Goal: Information Seeking & Learning: Learn about a topic

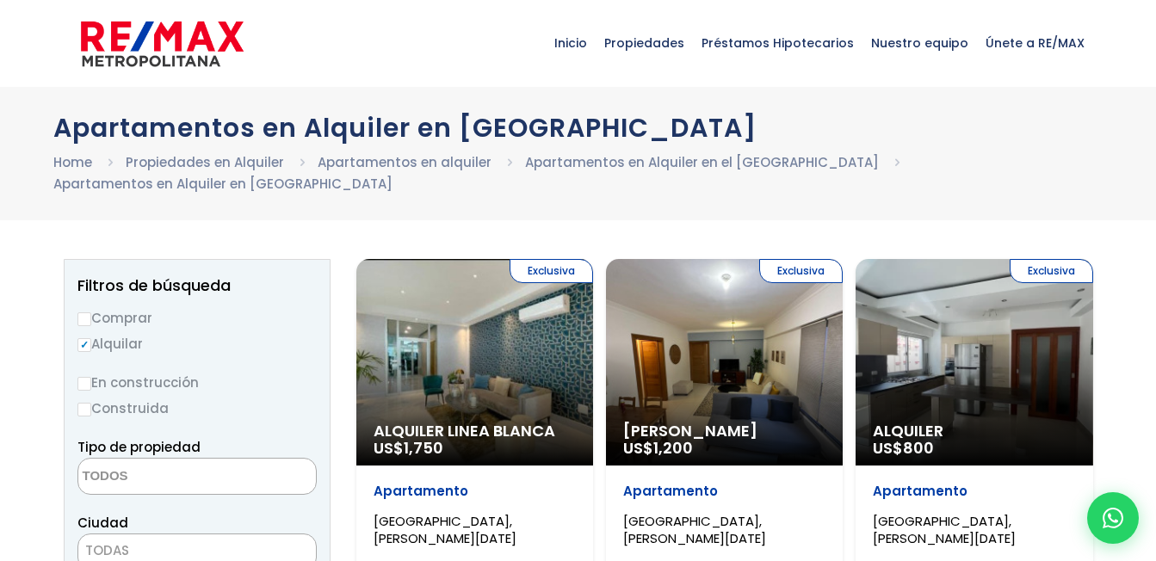
select select
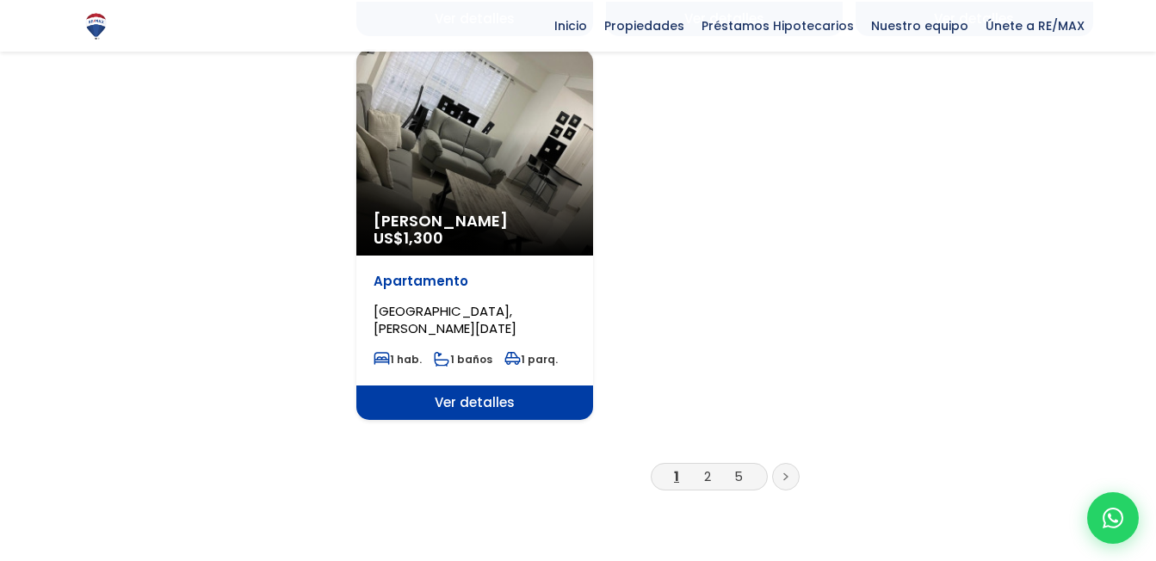
scroll to position [2151, 0]
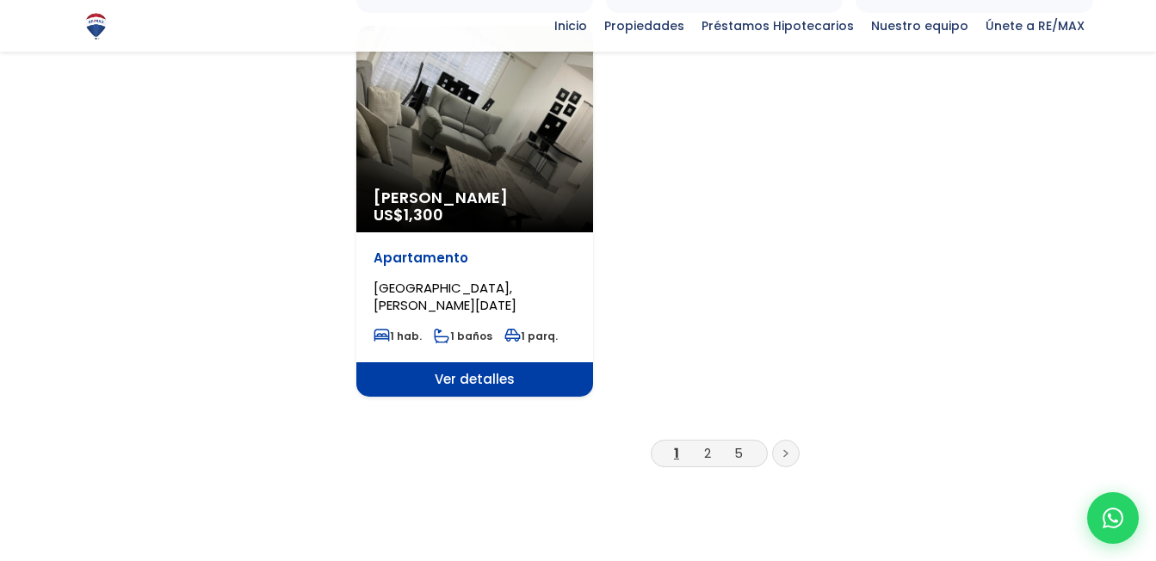
click at [712, 452] on li "2" at bounding box center [708, 453] width 28 height 22
click at [785, 454] on icon at bounding box center [785, 453] width 5 height 9
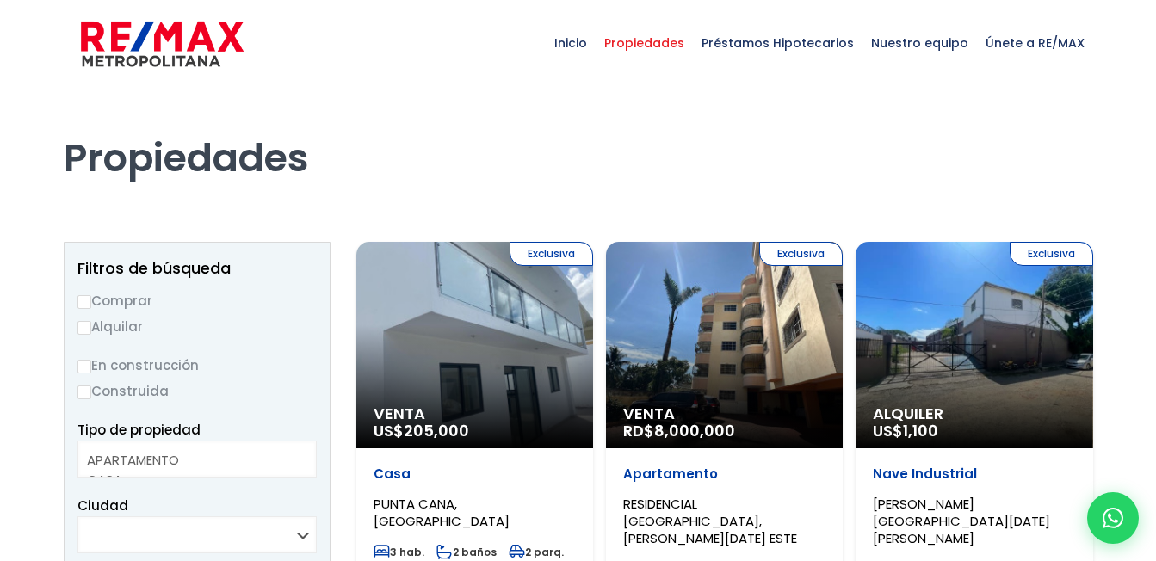
select select
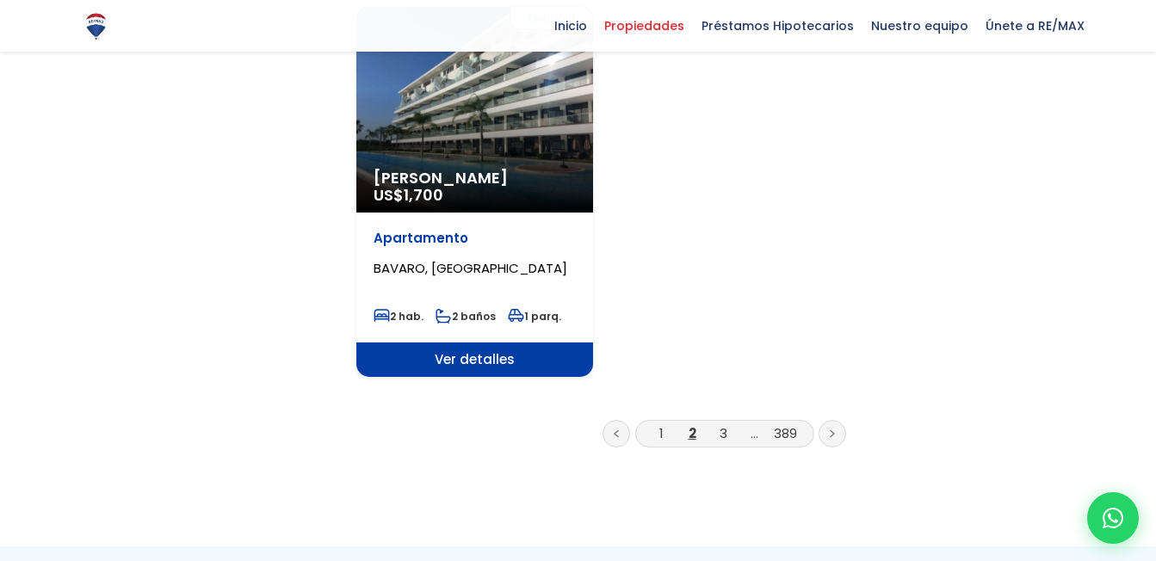
scroll to position [2410, 0]
